Goal: Information Seeking & Learning: Learn about a topic

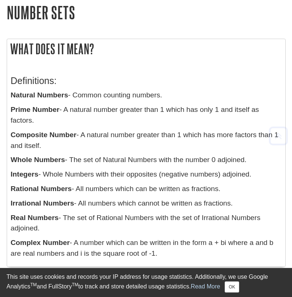
scroll to position [186, 0]
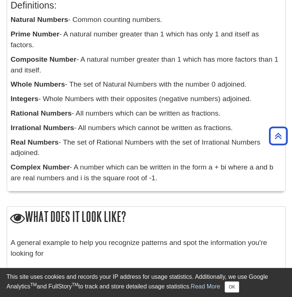
drag, startPoint x: 11, startPoint y: 20, endPoint x: 167, endPoint y: 178, distance: 222.2
click at [167, 178] on div "Definitions: Natural Numbers - Common counting numbers. Prime Number - A natura…" at bounding box center [146, 90] width 270 height 194
copy div "Natural Numbers - Common counting numbers. Prime Number - A natural number grea…"
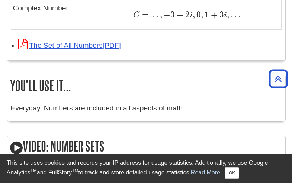
scroll to position [665, 0]
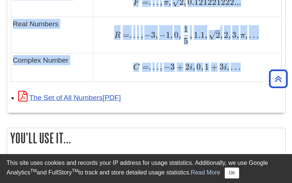
drag, startPoint x: 13, startPoint y: 20, endPoint x: 241, endPoint y: 71, distance: 233.6
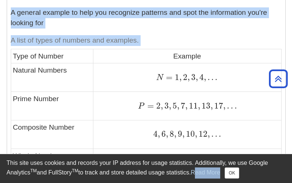
scroll to position [435, 0]
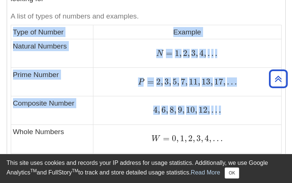
drag, startPoint x: 14, startPoint y: 63, endPoint x: 264, endPoint y: 118, distance: 256.2
click at [264, 118] on tbody "Type of Number Example Natural Numbers N = 1 , 2 , 3 , 4 , . . . N = 1 , 2 , 3 …" at bounding box center [146, 168] width 270 height 287
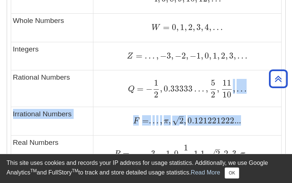
drag, startPoint x: 250, startPoint y: 110, endPoint x: 192, endPoint y: 77, distance: 66.4
click at [219, 89] on tbody "Type of Number Example Natural Numbers N = 1 , 2 , 3 , 4 , . . . N = 1 , 2 , 3 …" at bounding box center [146, 57] width 270 height 287
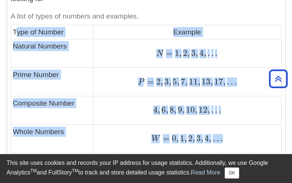
drag, startPoint x: 15, startPoint y: 32, endPoint x: 220, endPoint y: 147, distance: 234.9
click at [220, 148] on tbody "Type of Number Example Natural Numbers N = 1 , 2 , 3 , 4 , . . . N = 1 , 2 , 3 …" at bounding box center [146, 168] width 270 height 287
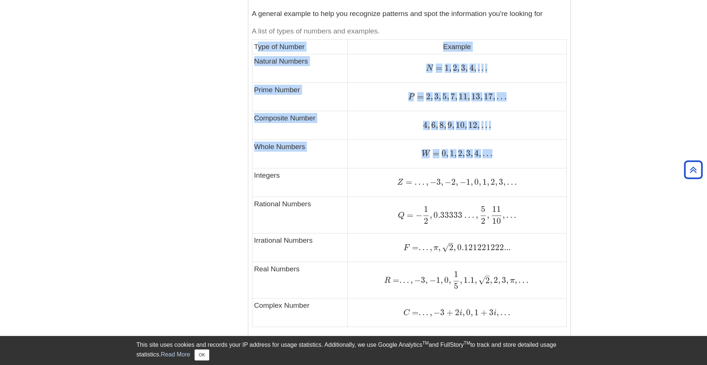
scroll to position [287, 0]
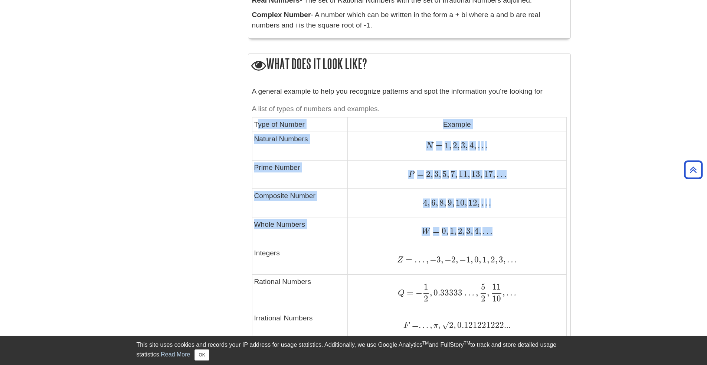
click at [257, 123] on td "Type of Number" at bounding box center [300, 124] width 96 height 14
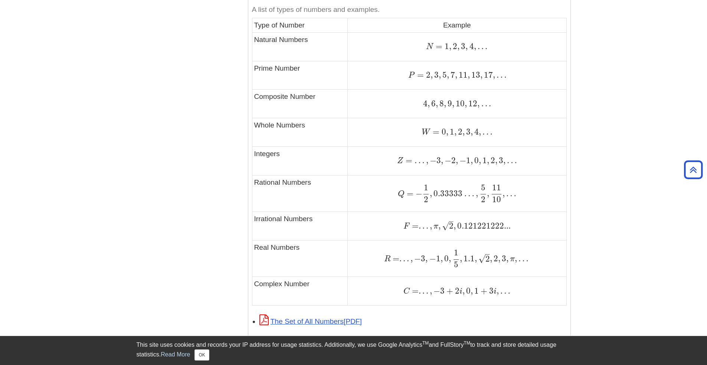
scroll to position [398, 0]
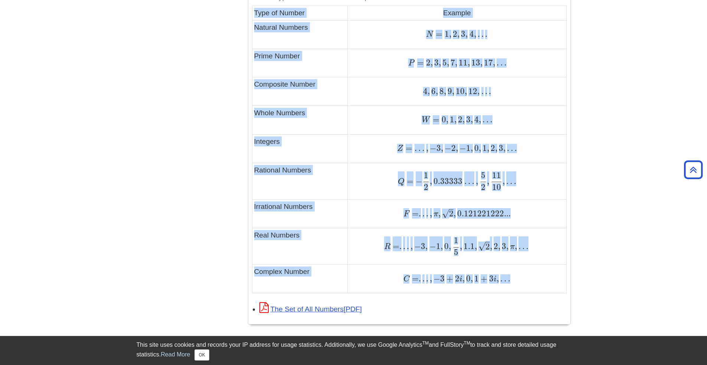
drag, startPoint x: 253, startPoint y: 10, endPoint x: 513, endPoint y: 275, distance: 370.5
click at [291, 275] on tbody "Type of Number Example Natural Numbers N = 1 , 2 , 3 , 4 , . . . N = 1 , 2 , 3 …" at bounding box center [409, 149] width 315 height 287
drag, startPoint x: 481, startPoint y: 284, endPoint x: 454, endPoint y: 278, distance: 27.9
